Goal: Check status: Check status

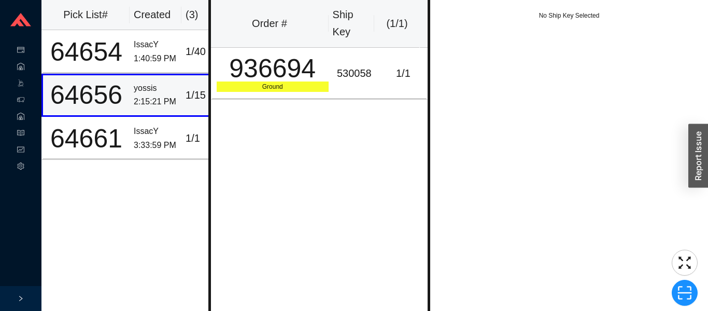
scroll to position [0, 22]
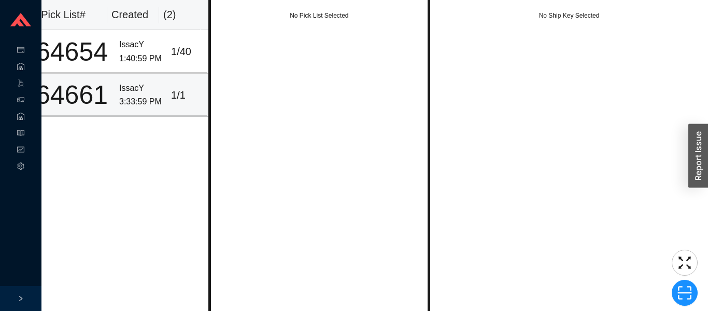
click at [147, 91] on div "IssacY" at bounding box center [141, 88] width 44 height 14
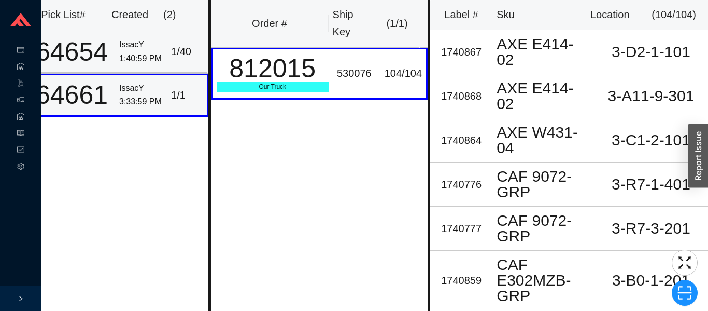
click at [151, 37] on td "IssacY 1:40:59 PM" at bounding box center [141, 51] width 52 height 43
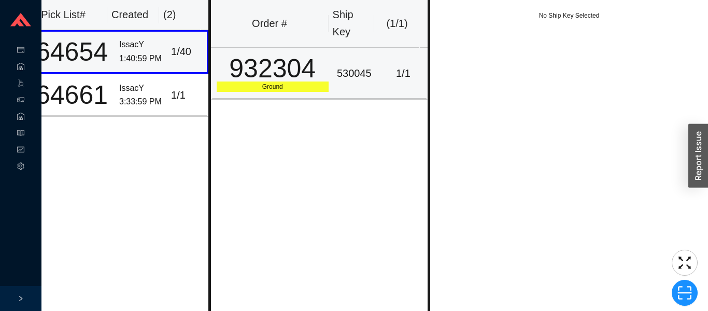
click at [283, 76] on div "932304" at bounding box center [273, 68] width 112 height 26
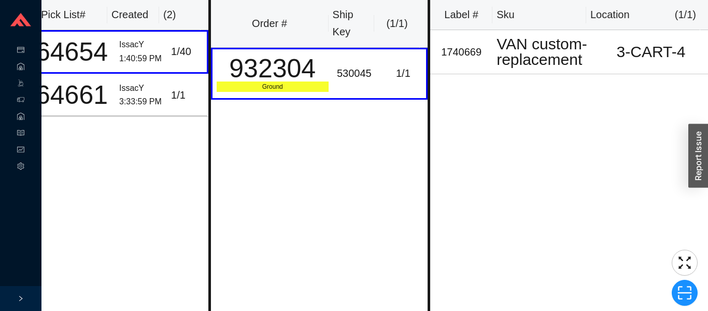
click at [488, 61] on div "1740669" at bounding box center [461, 52] width 54 height 17
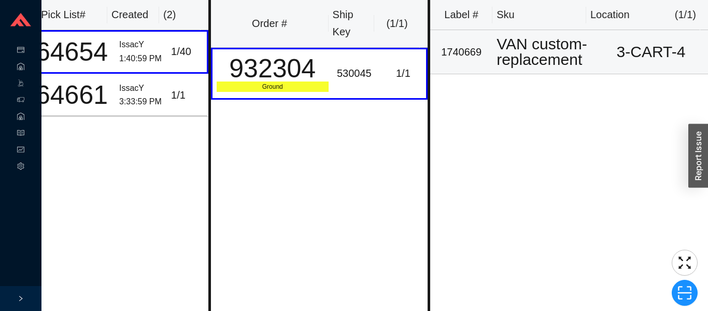
click at [499, 67] on div "VAN custom-replacement" at bounding box center [543, 51] width 93 height 31
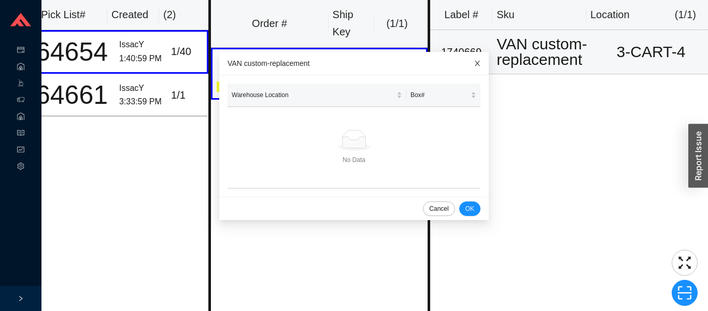
click at [466, 59] on span "Close" at bounding box center [477, 63] width 23 height 23
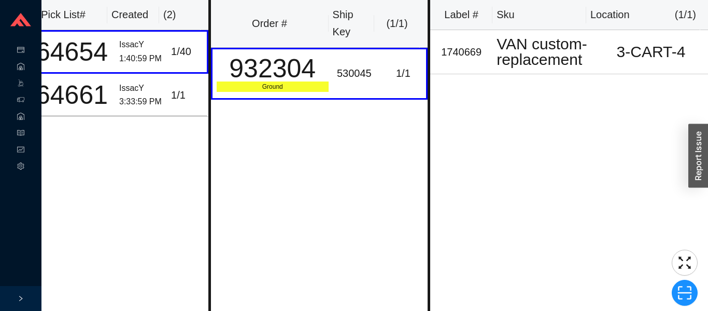
click at [279, 69] on div "932304" at bounding box center [273, 68] width 112 height 26
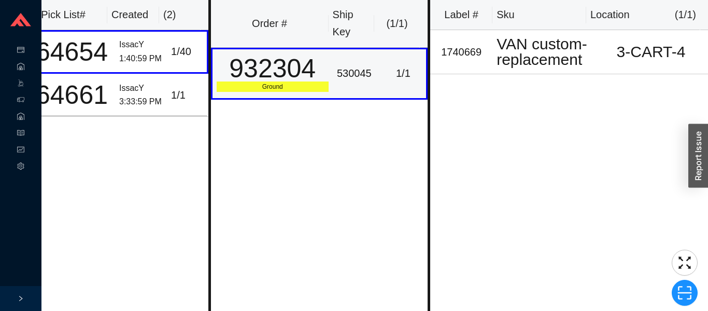
click at [287, 67] on div "932304" at bounding box center [273, 68] width 112 height 26
click at [298, 69] on div "932304" at bounding box center [273, 68] width 112 height 26
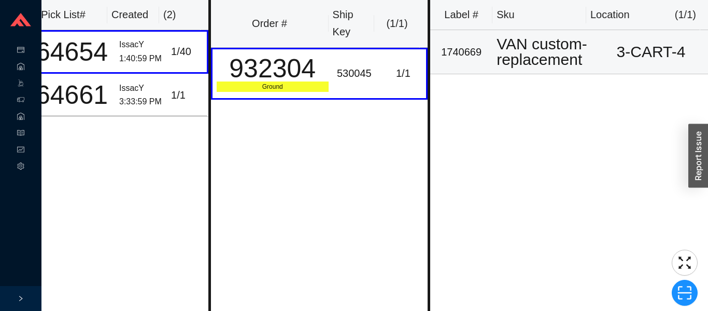
click at [517, 58] on div "VAN custom-replacement" at bounding box center [543, 51] width 93 height 31
click at [528, 61] on div "VAN custom-replacement" at bounding box center [543, 51] width 93 height 31
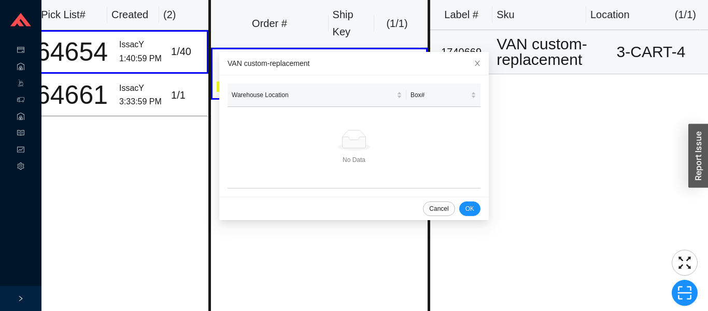
click at [545, 66] on div "VAN custom-replacement" at bounding box center [543, 51] width 93 height 31
click at [554, 67] on div "VAN custom-replacement" at bounding box center [543, 51] width 93 height 31
click at [466, 66] on span "Close" at bounding box center [477, 63] width 23 height 23
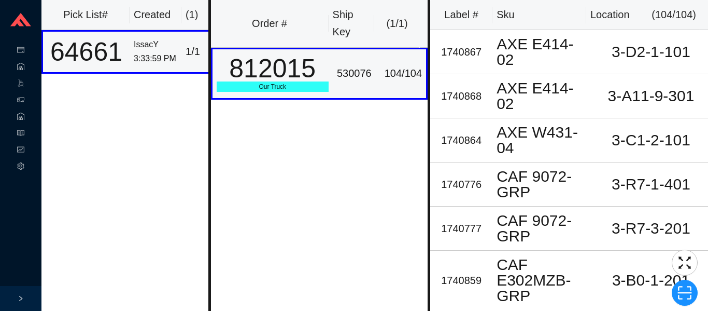
click at [286, 61] on div "812015" at bounding box center [273, 68] width 112 height 26
click at [151, 55] on div "3:33:59 PM" at bounding box center [156, 59] width 44 height 14
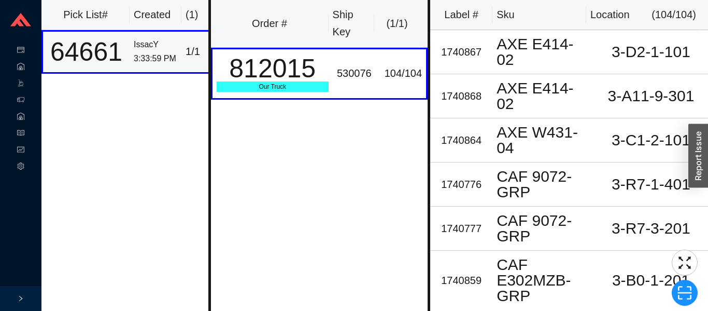
click at [499, 172] on div "CAF 9072-GRP" at bounding box center [543, 183] width 93 height 31
